Goal: Task Accomplishment & Management: Manage account settings

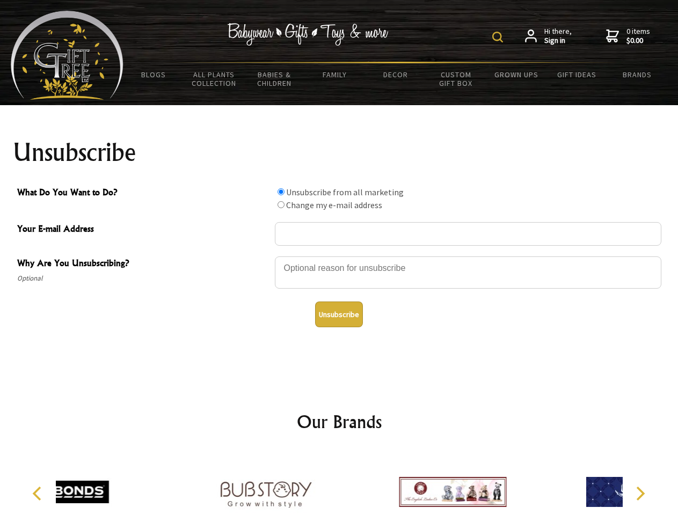
click at [499, 37] on img at bounding box center [497, 37] width 11 height 11
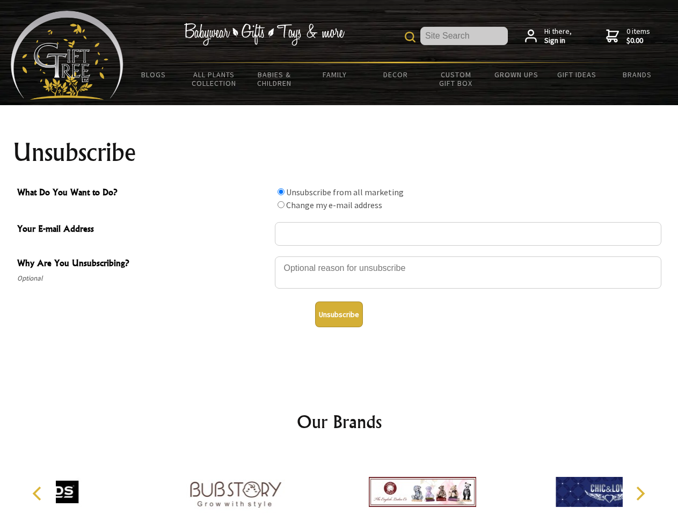
click at [339, 256] on div at bounding box center [468, 274] width 386 height 38
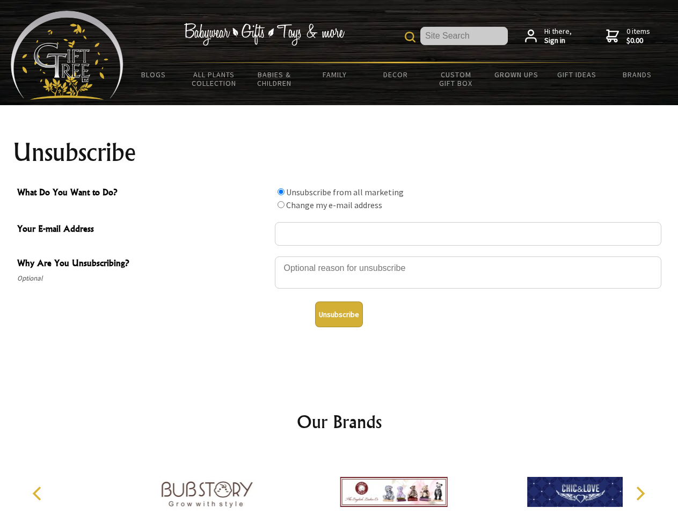
click at [281, 192] on input "What Do You Want to Do?" at bounding box center [280, 191] width 7 height 7
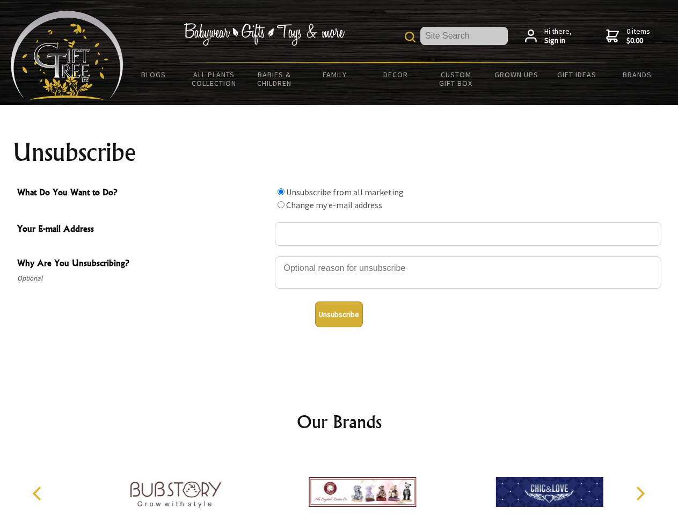
click at [281, 204] on input "What Do You Want to Do?" at bounding box center [280, 204] width 7 height 7
radio input "true"
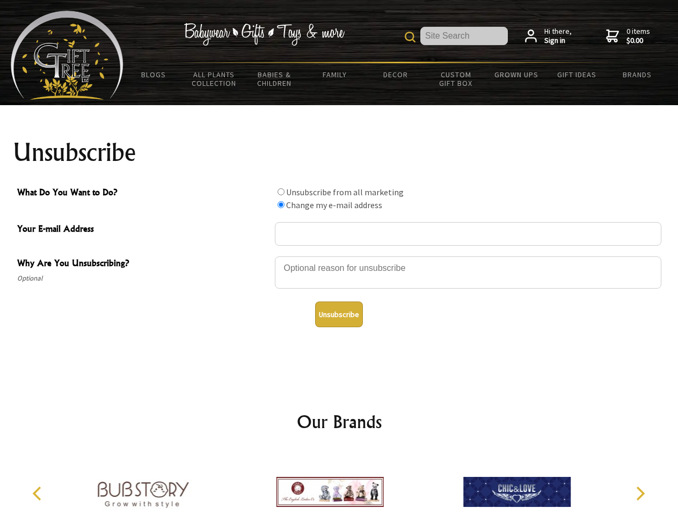
click at [339, 315] on button "Unsubscribe" at bounding box center [339, 315] width 48 height 26
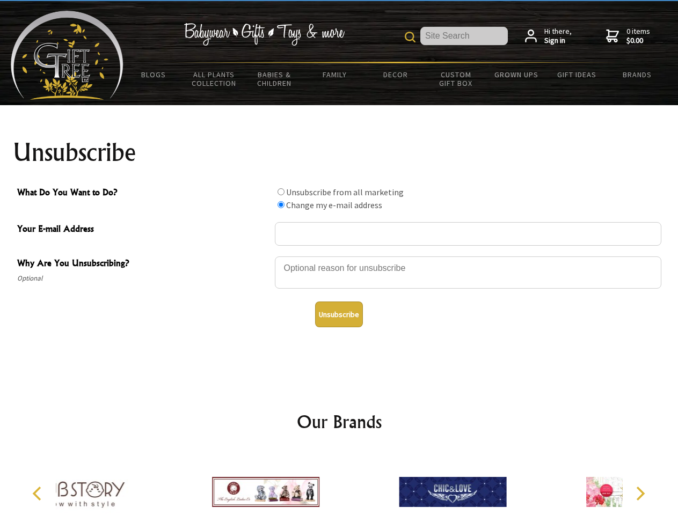
click at [339, 484] on div at bounding box center [265, 494] width 187 height 84
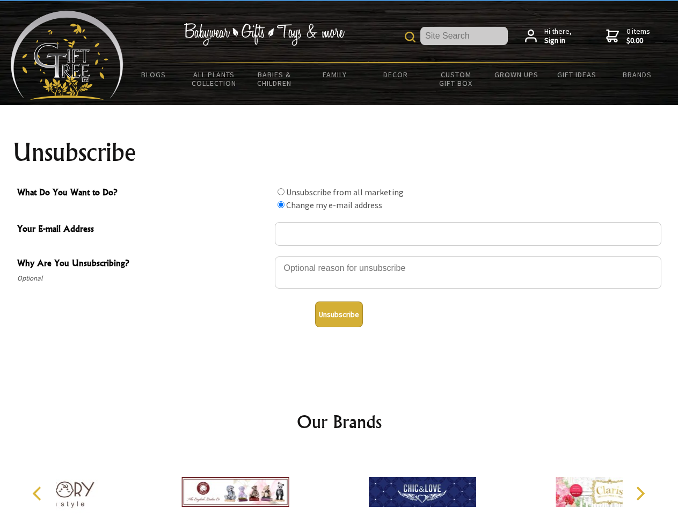
click at [39, 494] on icon "Previous" at bounding box center [38, 494] width 14 height 14
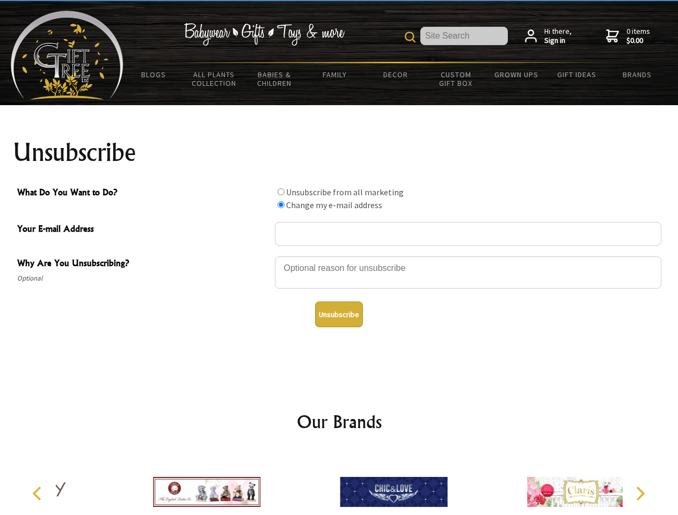
click at [640, 494] on icon "Next" at bounding box center [639, 494] width 14 height 14
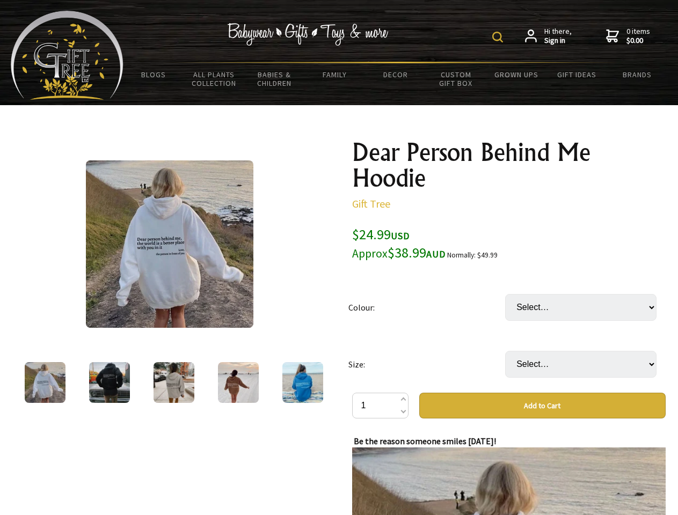
click at [499, 37] on img at bounding box center [497, 37] width 11 height 11
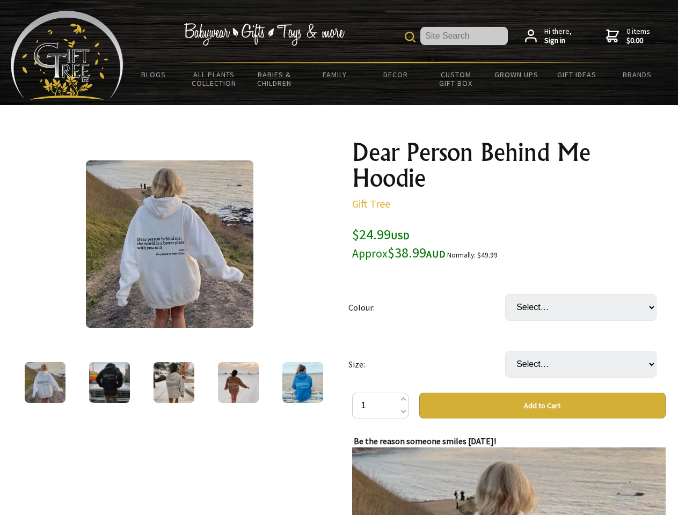
click at [170, 244] on img at bounding box center [169, 243] width 167 height 167
